Goal: Navigation & Orientation: Go to known website

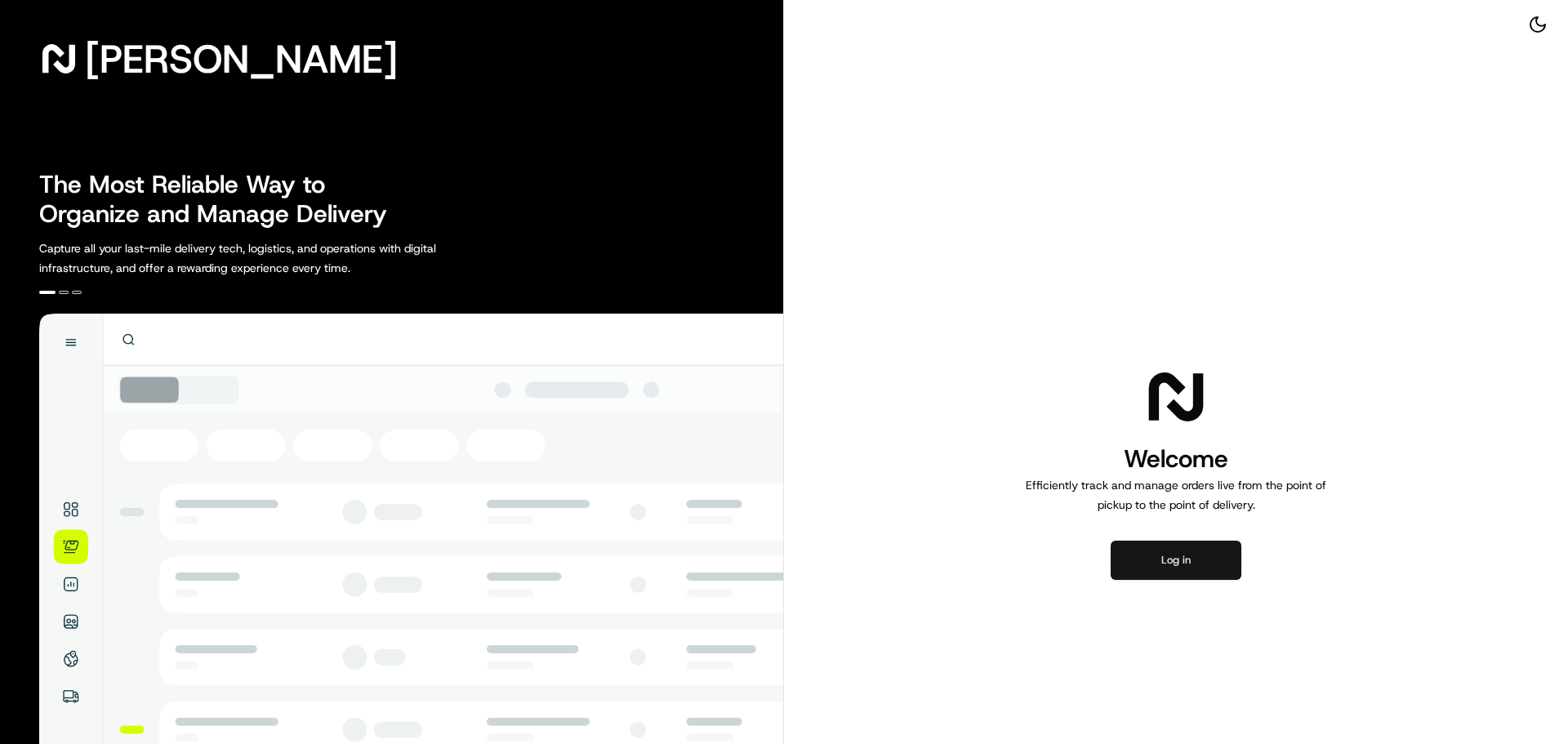
click at [1210, 556] on button "Log in" at bounding box center [1176, 560] width 130 height 39
